Goal: Complete application form: Complete application form

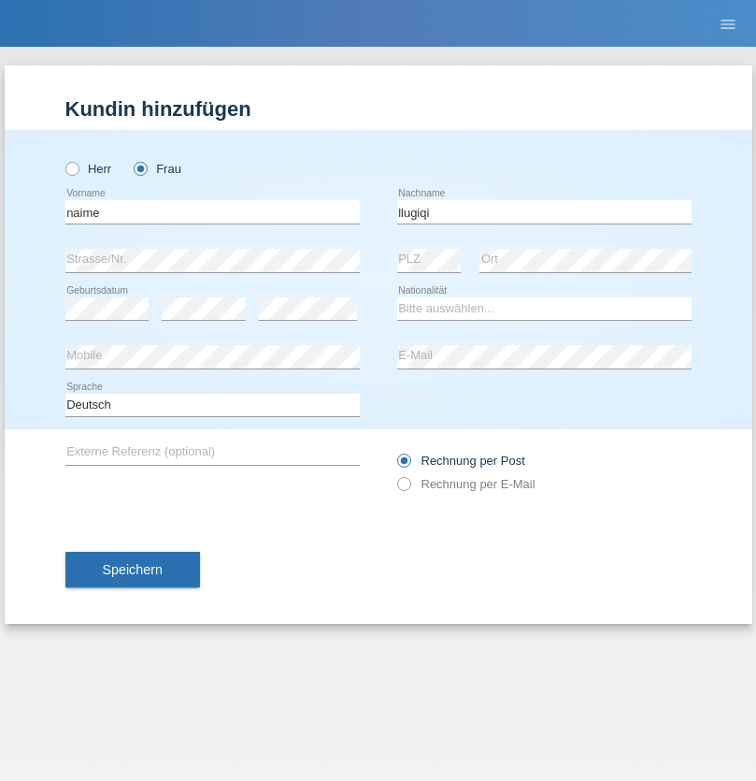
type input "llugiqi"
select select "CH"
radio input "true"
click at [212, 211] on input "text" at bounding box center [212, 211] width 294 height 23
type input "Sven"
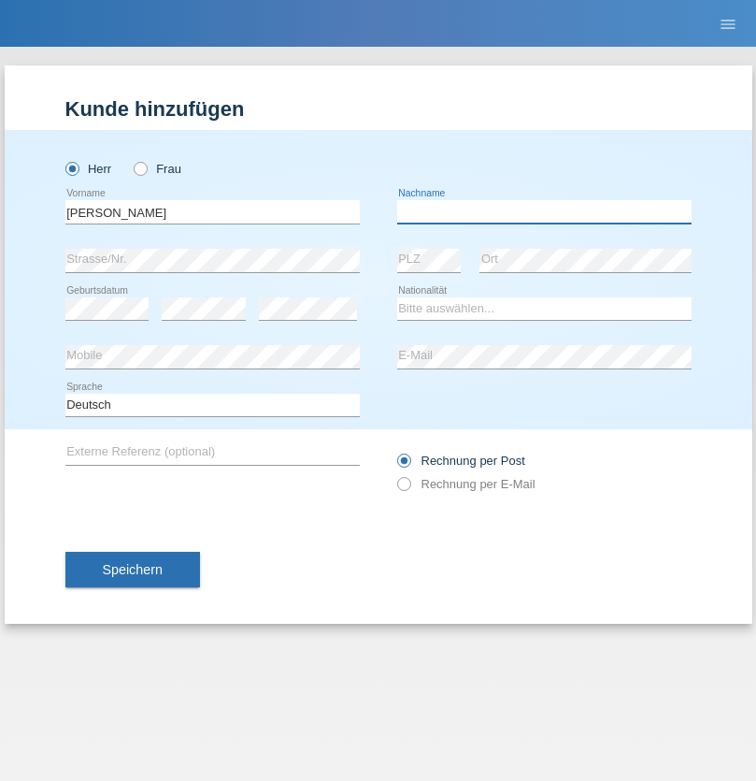
click at [544, 211] on input "text" at bounding box center [544, 211] width 294 height 23
type input "Liebsch"
select select "DE"
select select "C"
select select "05"
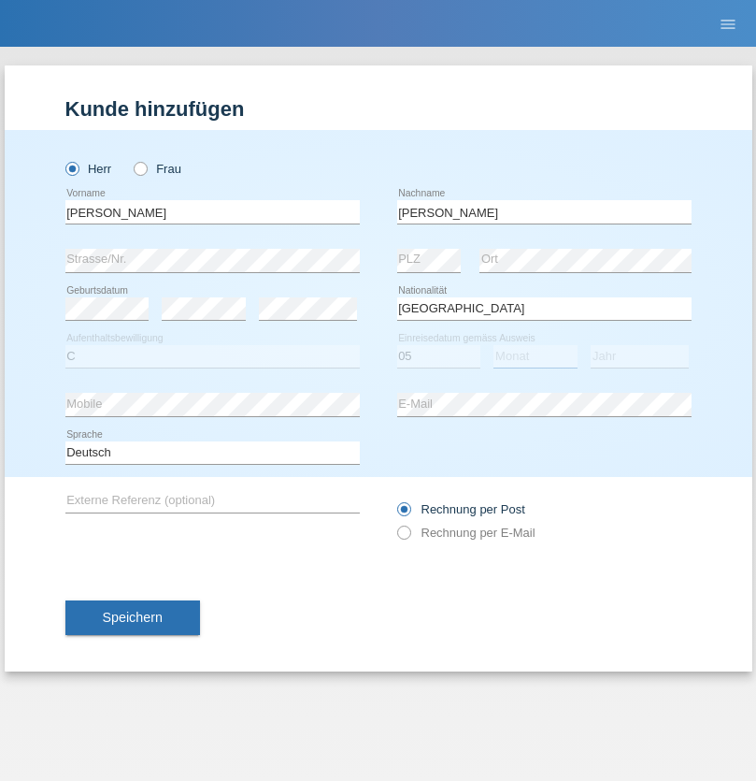
select select "06"
select select "2006"
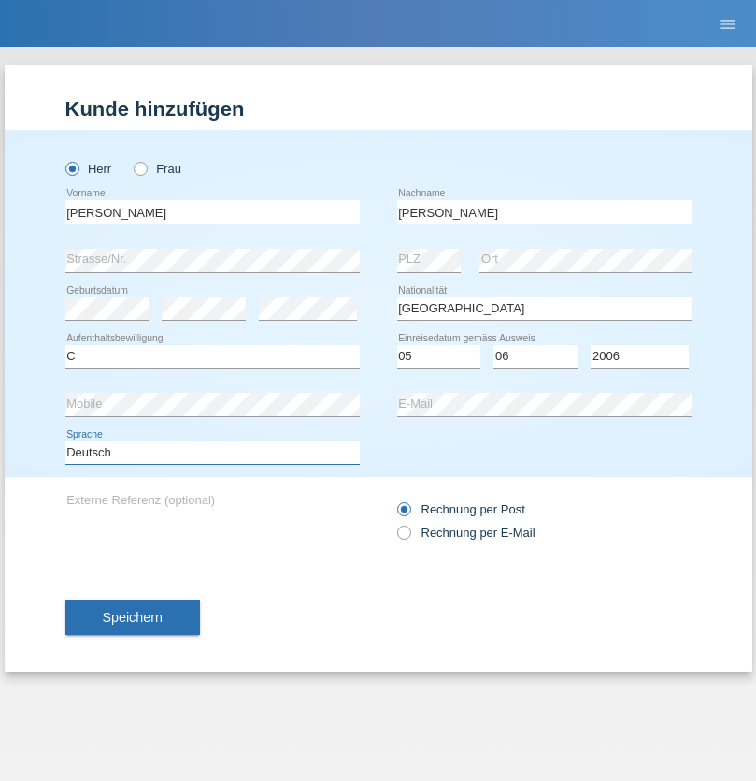
select select "en"
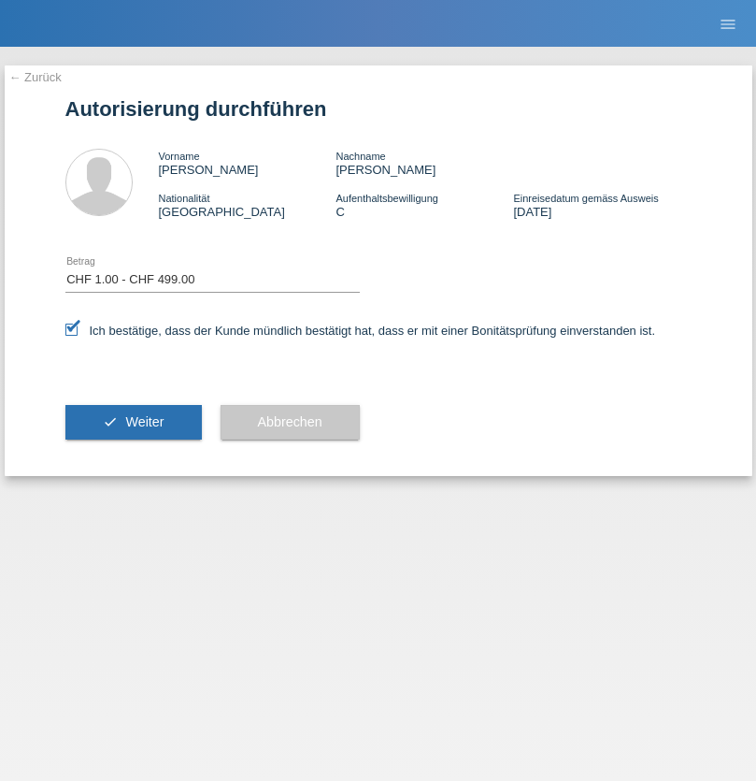
select select "1"
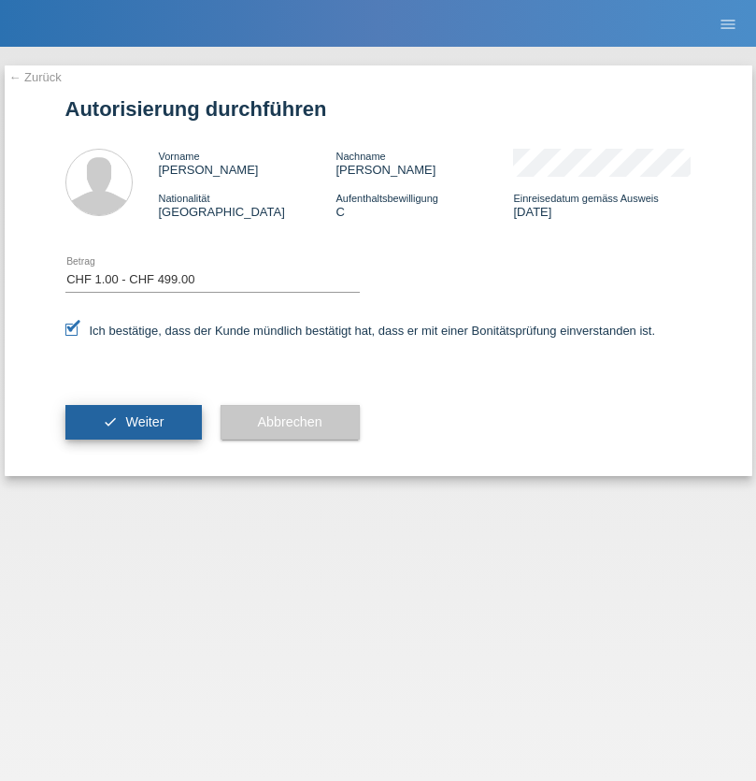
click at [133, 422] on span "Weiter" at bounding box center [144, 421] width 38 height 15
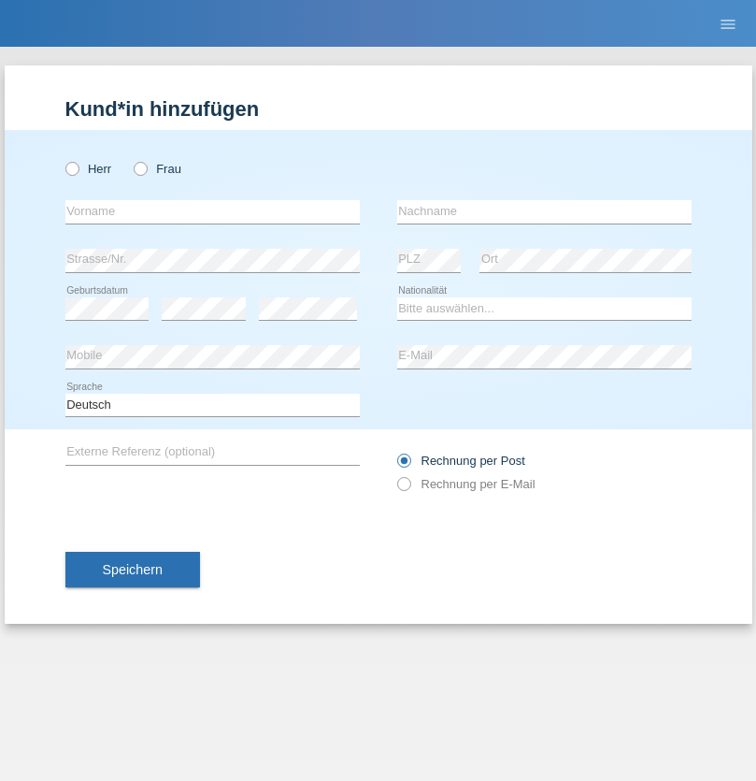
radio input "true"
click at [212, 211] on input "text" at bounding box center [212, 211] width 294 height 23
type input "[PERSON_NAME]"
click at [544, 211] on input "text" at bounding box center [544, 211] width 294 height 23
type input "Sokol"
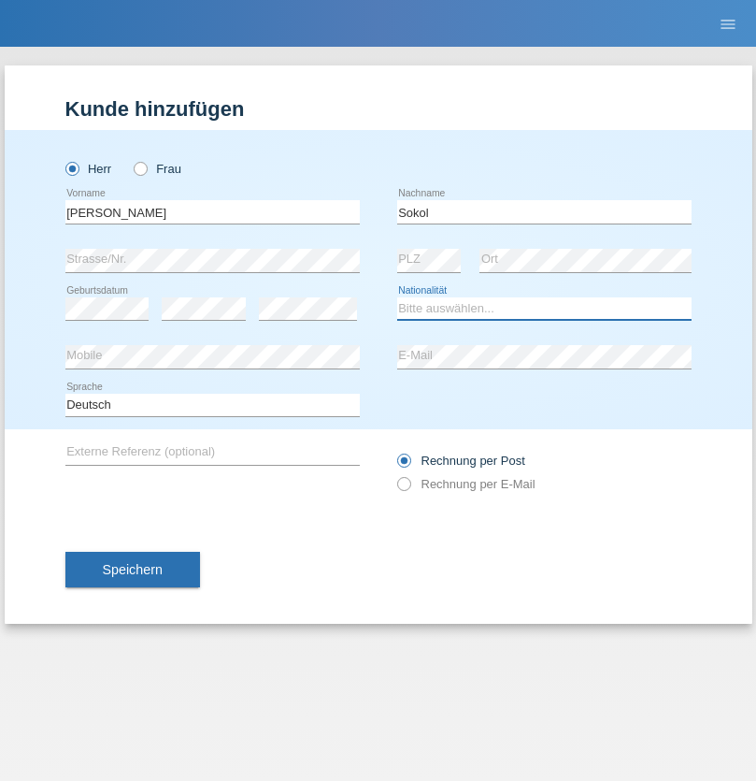
select select "XK"
select select "C"
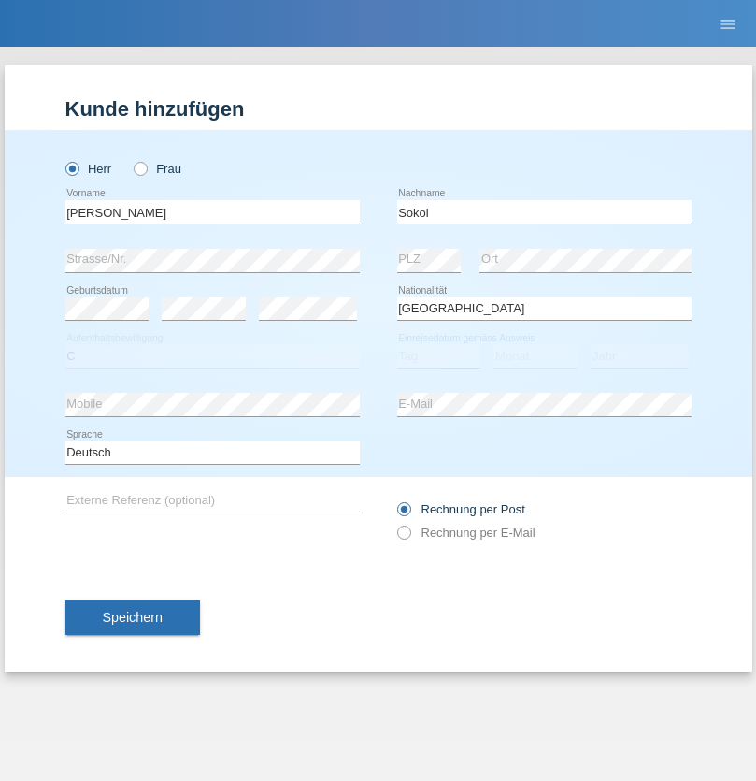
select select "02"
select select "08"
select select "1988"
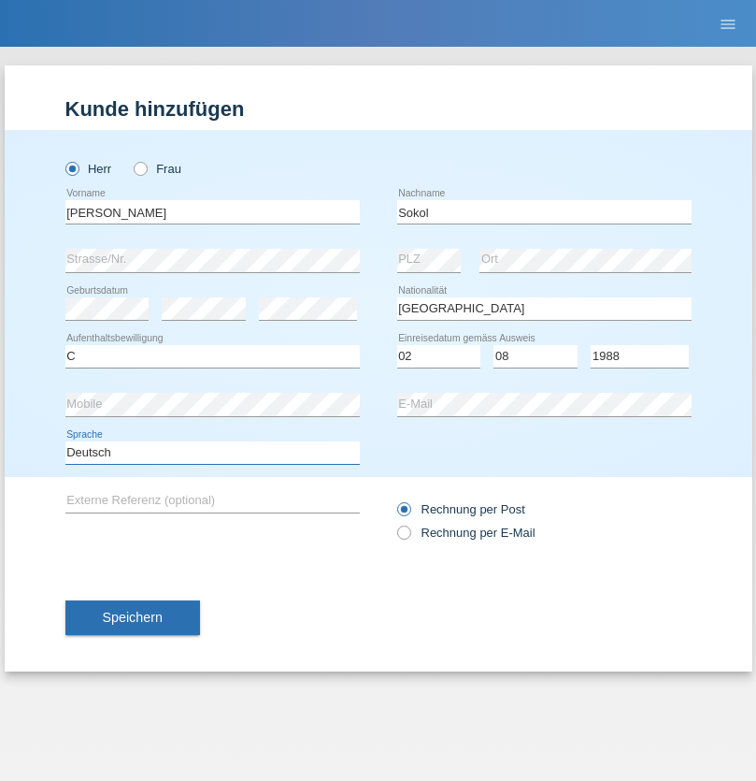
select select "en"
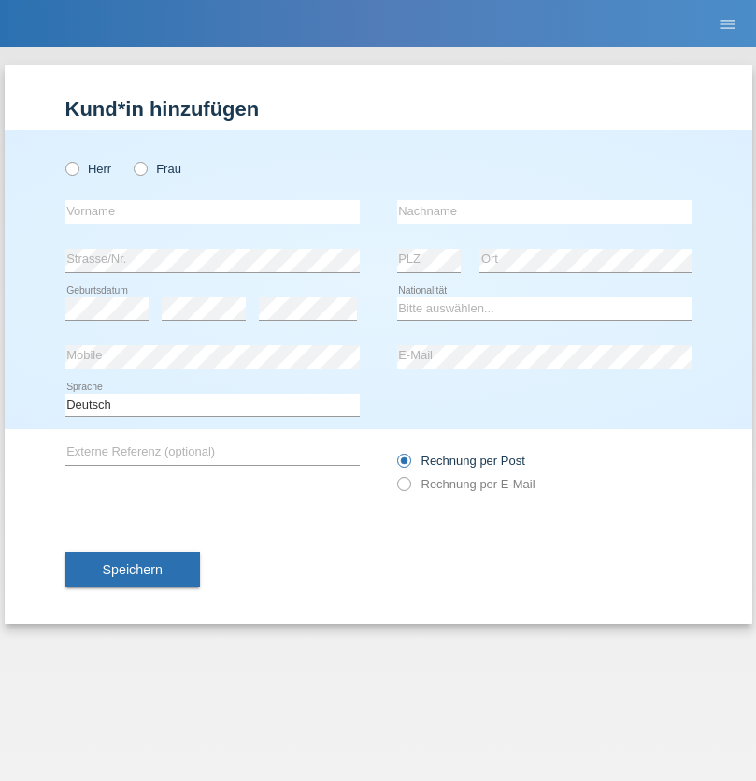
radio input "true"
click at [212, 211] on input "text" at bounding box center [212, 211] width 294 height 23
type input "[PERSON_NAME]"
click at [544, 211] on input "text" at bounding box center [544, 211] width 294 height 23
type input "Sokol"
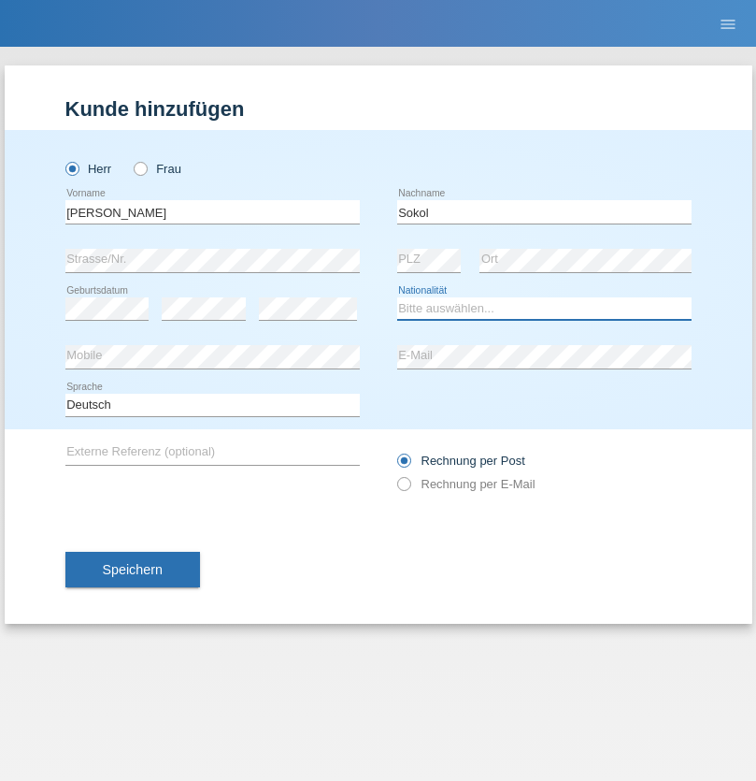
select select "XK"
select select "C"
select select "02"
select select "08"
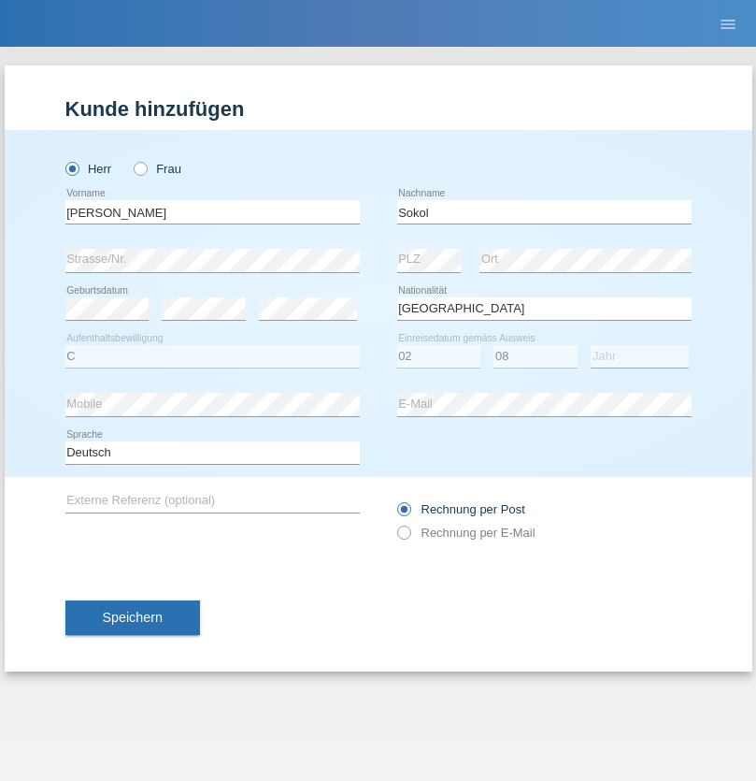
select select "1988"
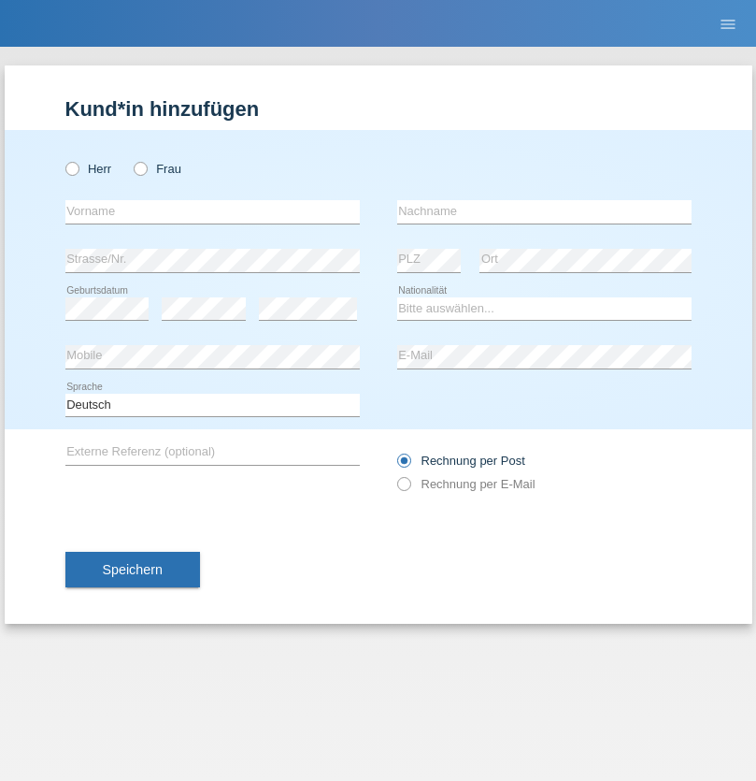
radio input "true"
click at [212, 211] on input "text" at bounding box center [212, 211] width 294 height 23
type input "Shanas"
click at [544, 211] on input "text" at bounding box center [544, 211] width 294 height 23
type input "Baranati"
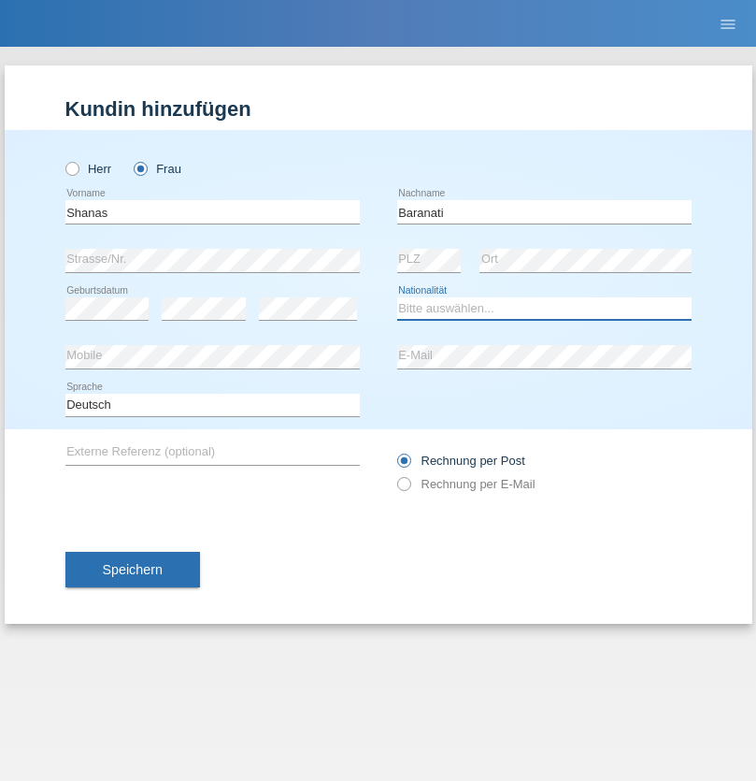
select select "CH"
radio input "true"
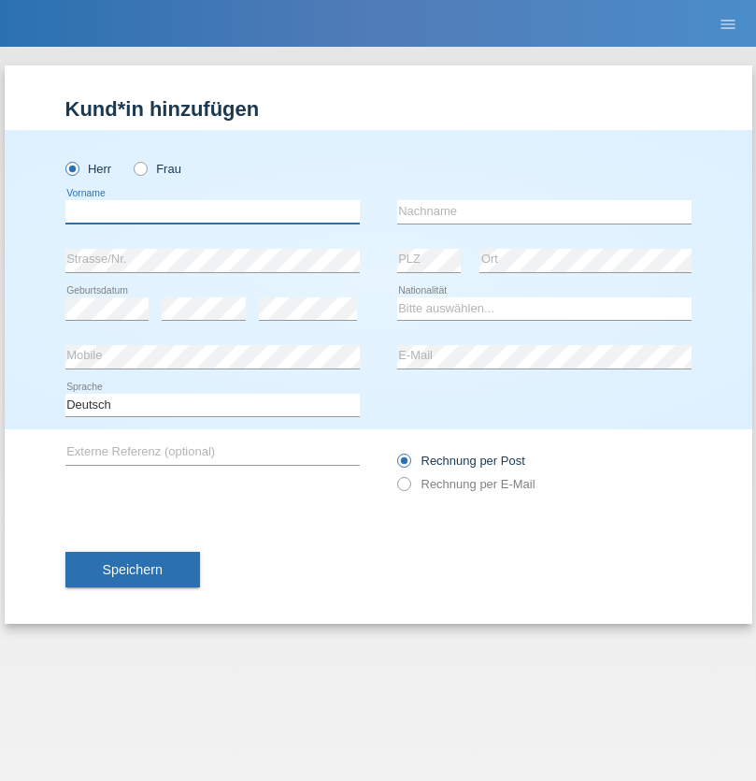
click at [212, 211] on input "text" at bounding box center [212, 211] width 294 height 23
type input "[PERSON_NAME]"
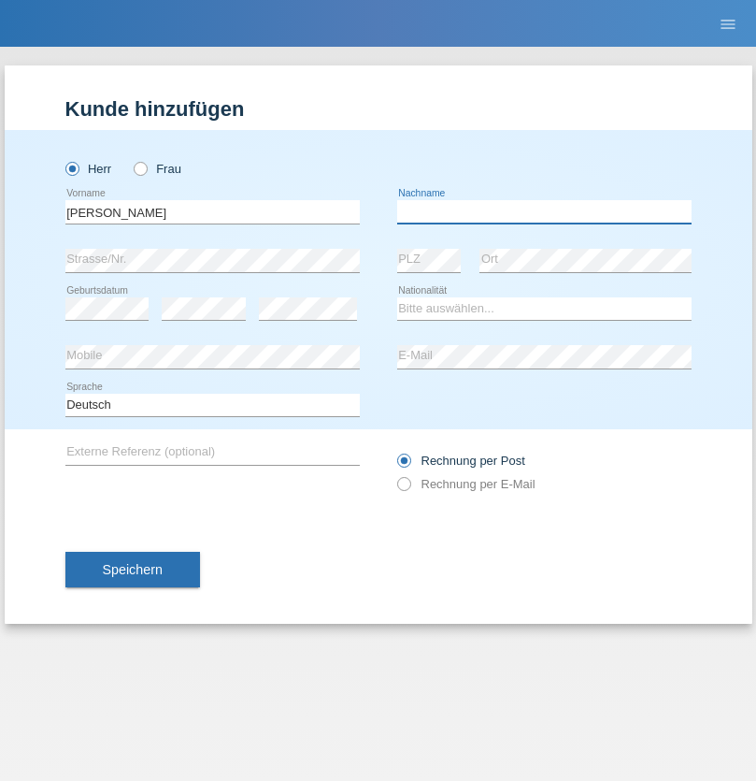
click at [544, 211] on input "text" at bounding box center [544, 211] width 294 height 23
type input "[PERSON_NAME]"
select select "PL"
select select "C"
select select "11"
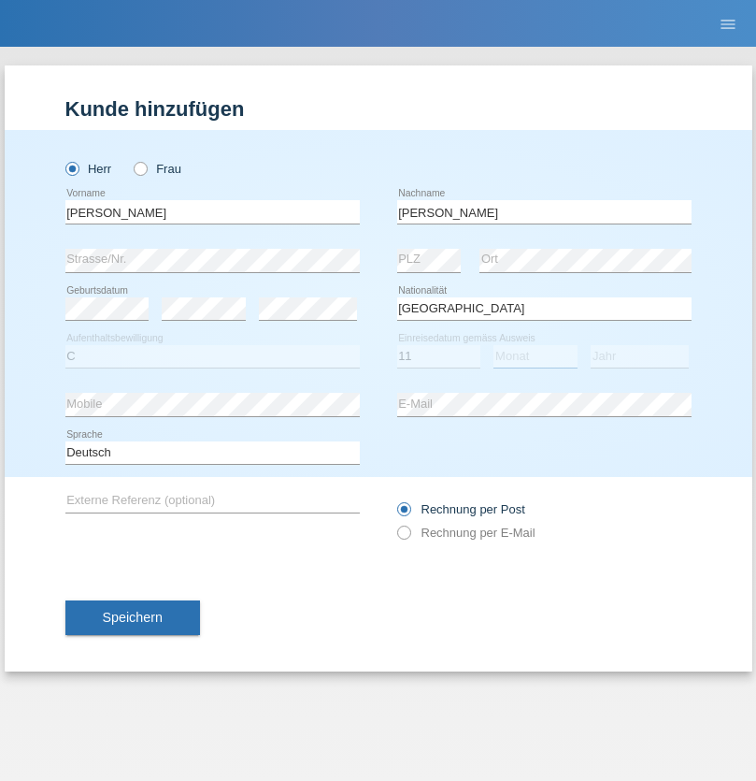
select select "01"
select select "2007"
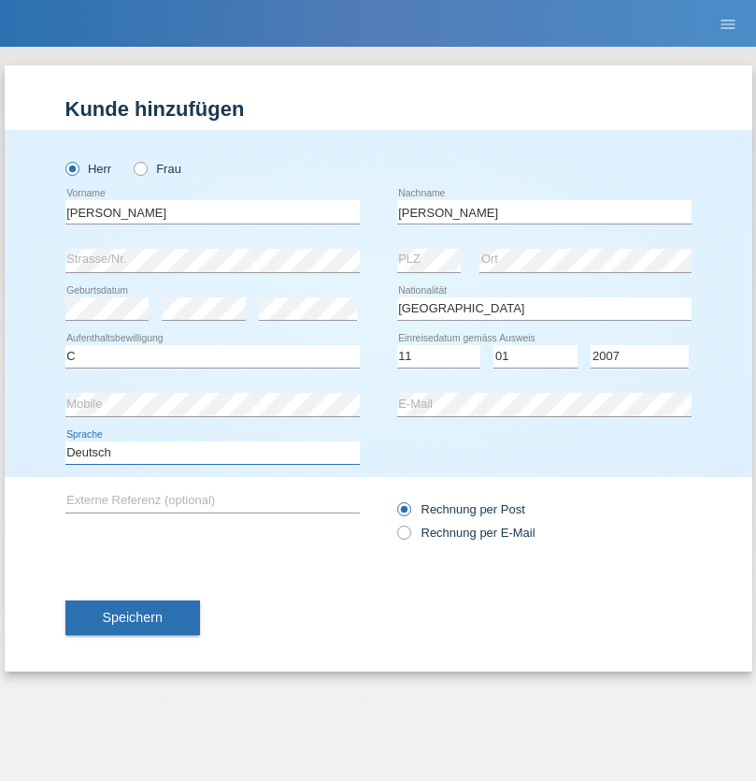
select select "en"
